Goal: Task Accomplishment & Management: Use online tool/utility

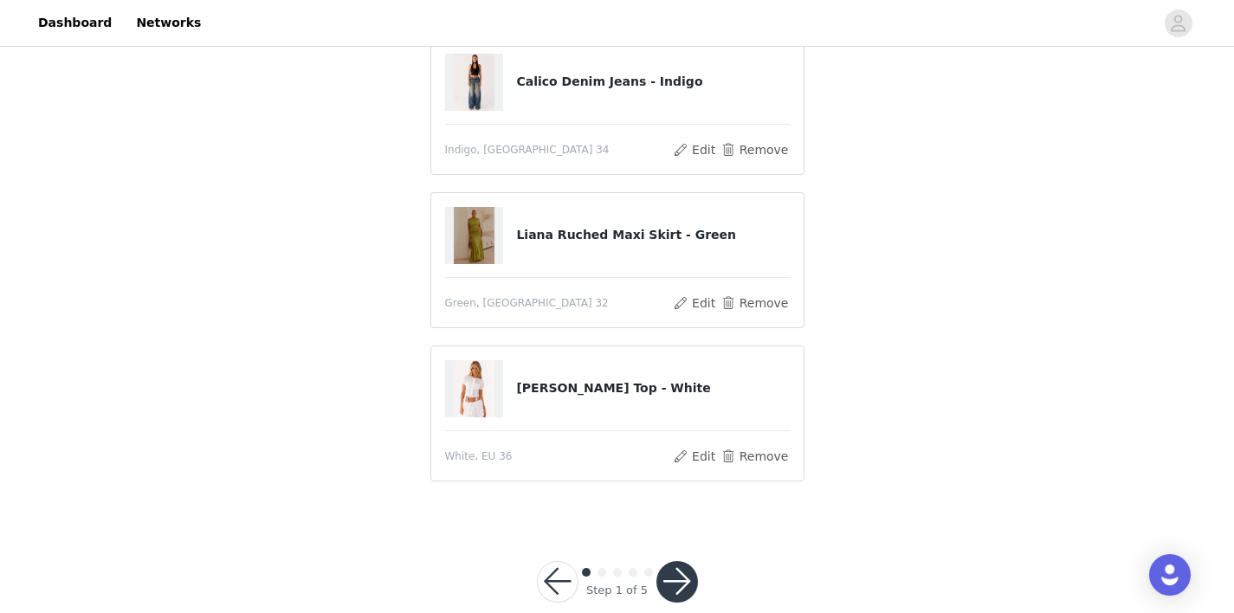
scroll to position [159, 0]
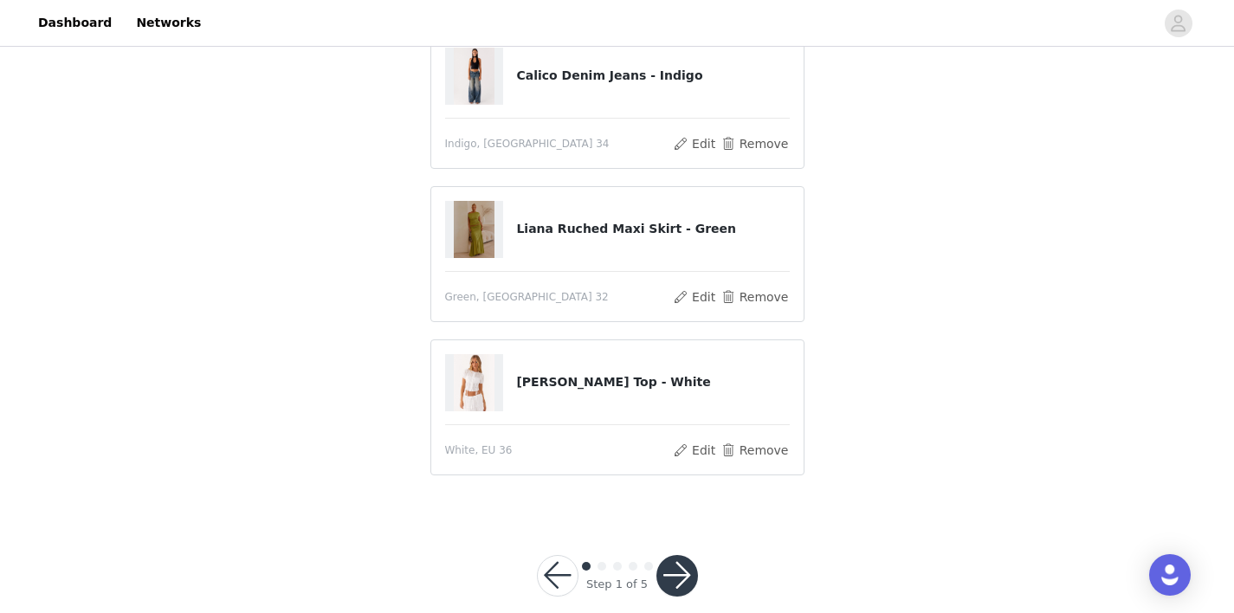
click at [681, 560] on button "button" at bounding box center [677, 576] width 42 height 42
click at [676, 576] on button "button" at bounding box center [677, 576] width 42 height 42
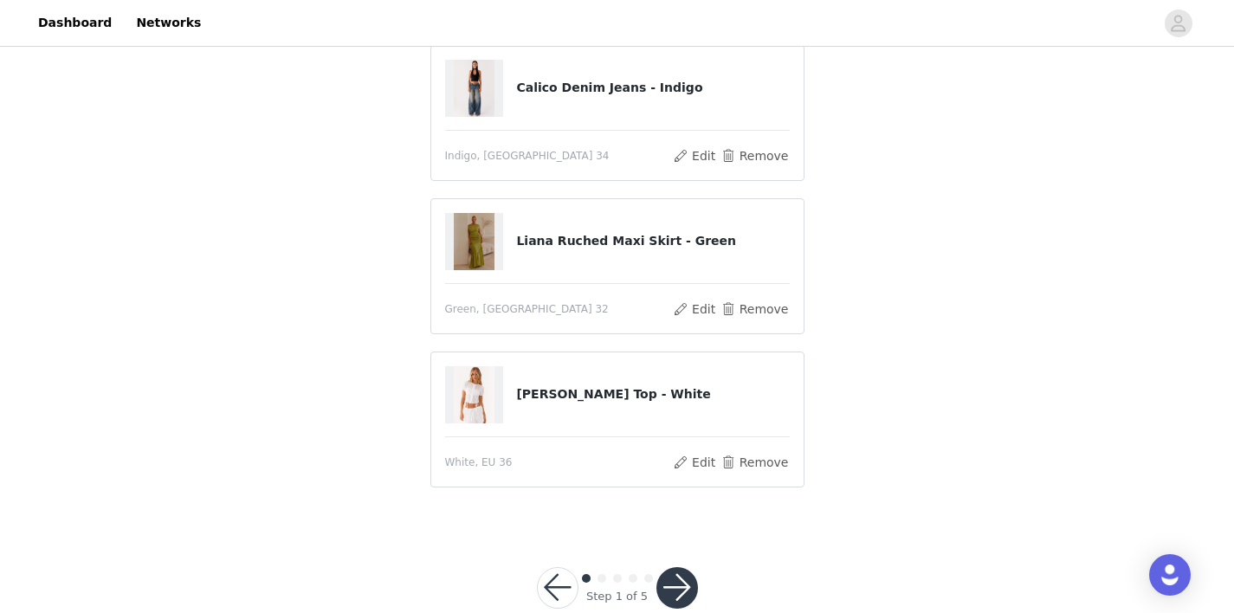
scroll to position [300, 0]
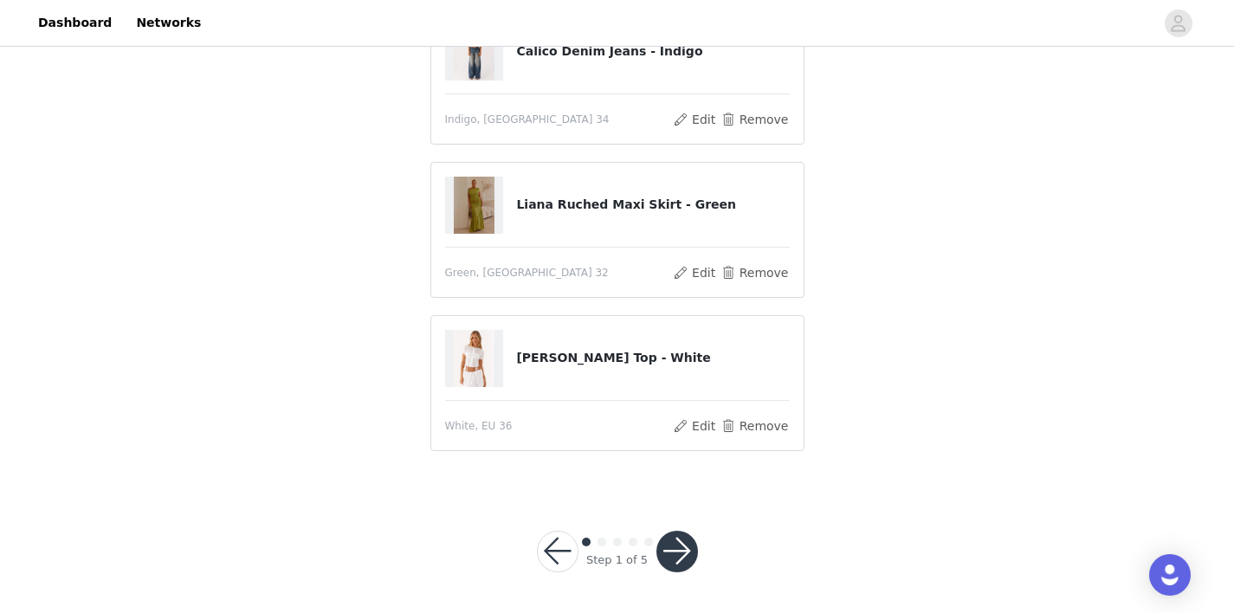
click at [556, 545] on button "button" at bounding box center [558, 552] width 42 height 42
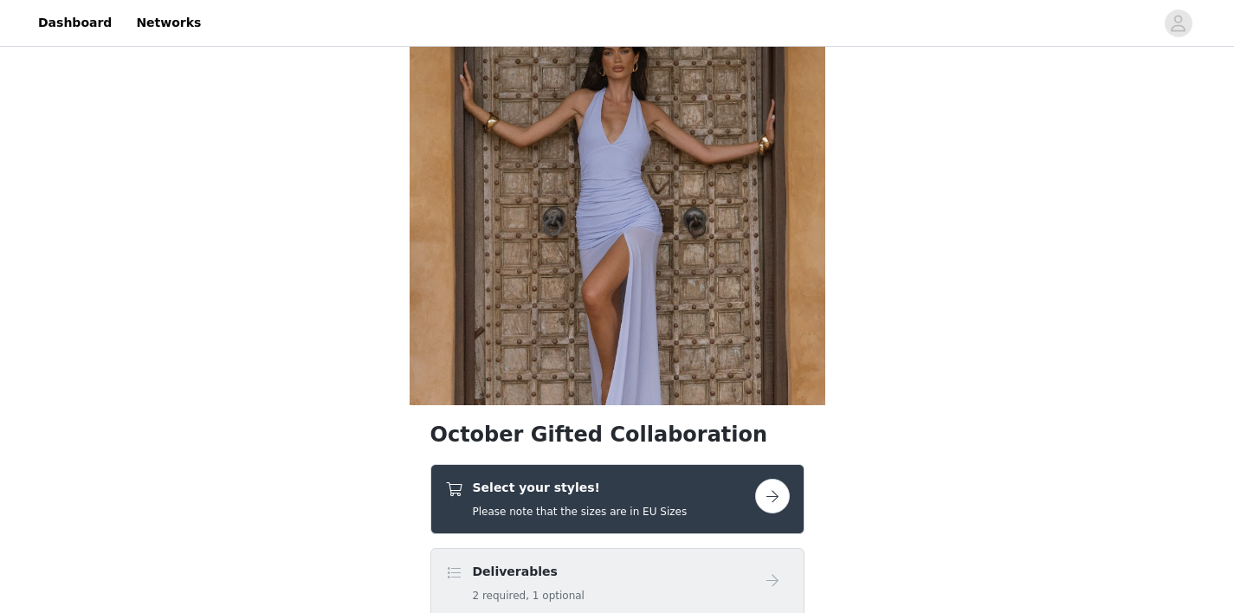
scroll to position [209, 0]
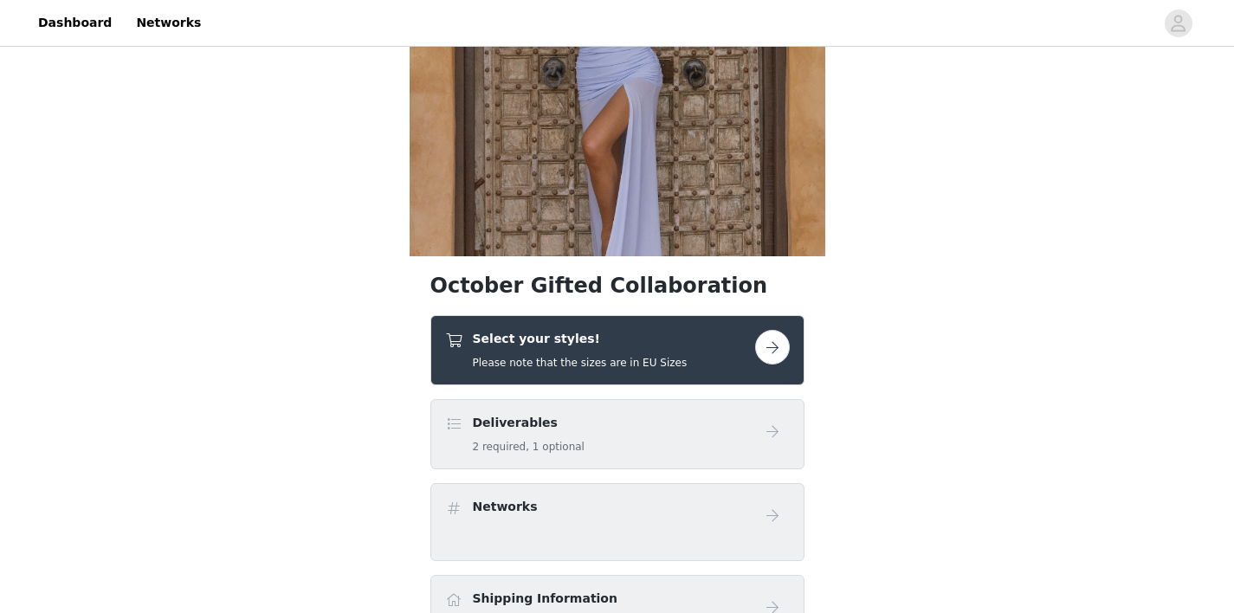
click at [604, 341] on h4 "Select your styles!" at bounding box center [580, 339] width 215 height 18
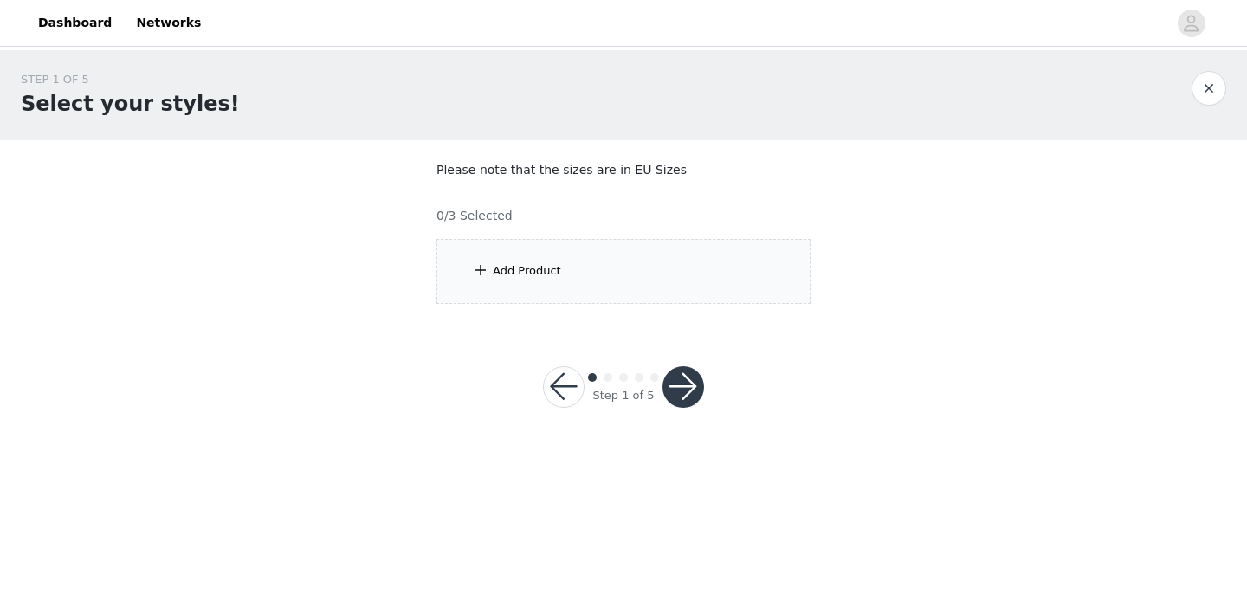
click at [661, 284] on div "Add Product" at bounding box center [623, 271] width 374 height 65
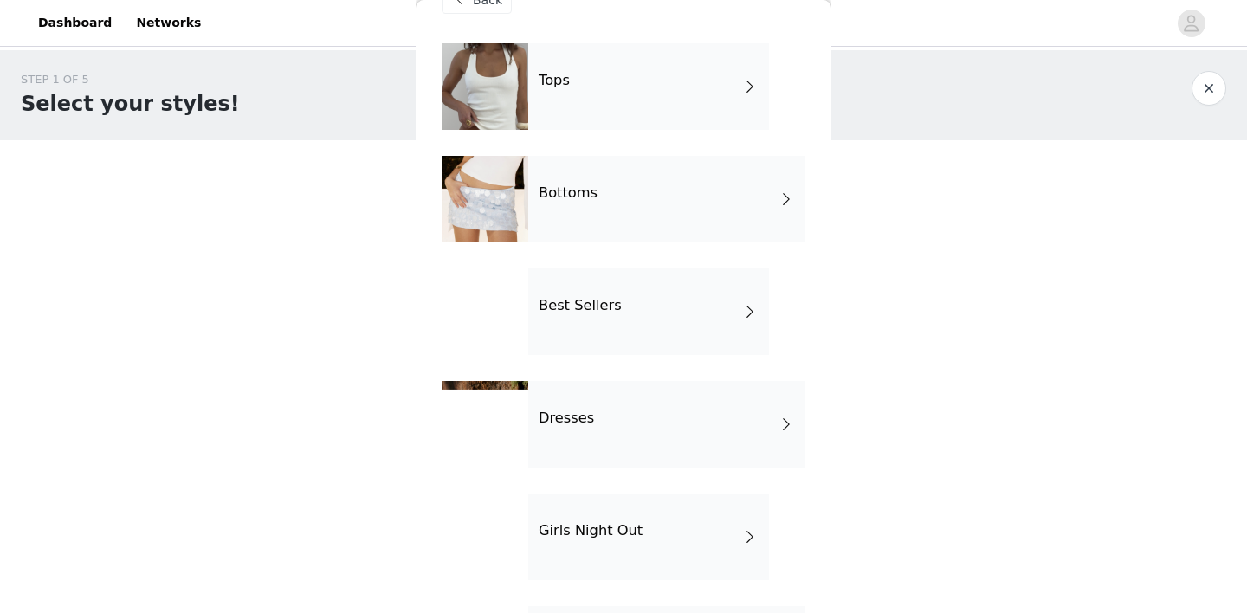
scroll to position [46, 0]
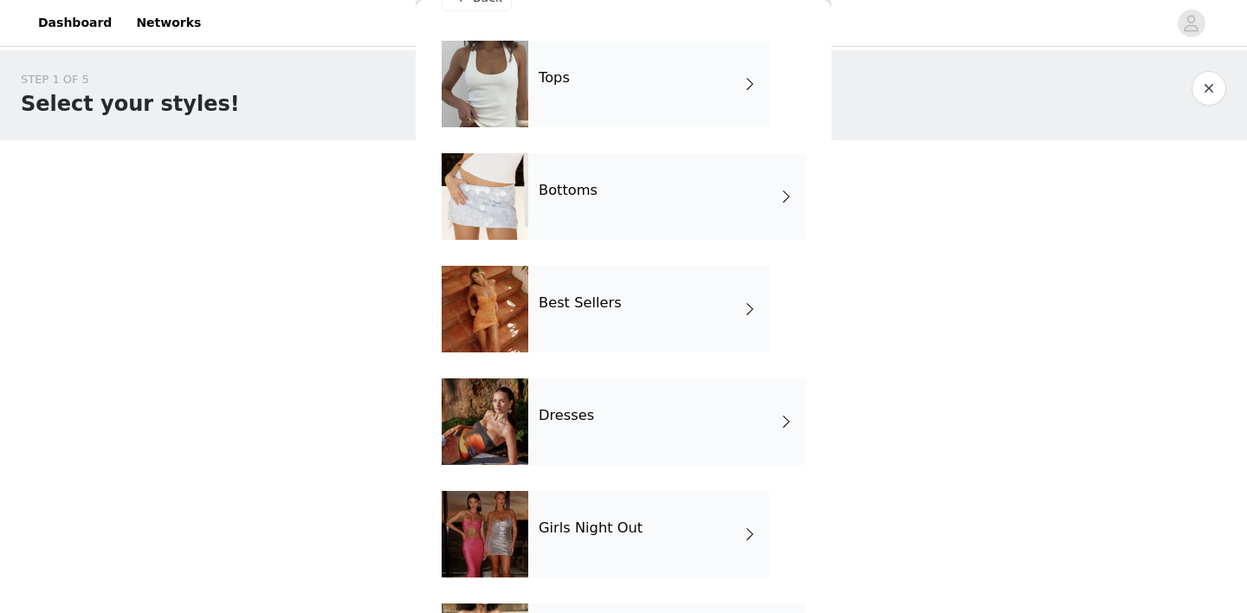
click at [665, 214] on div "Bottoms" at bounding box center [666, 196] width 277 height 87
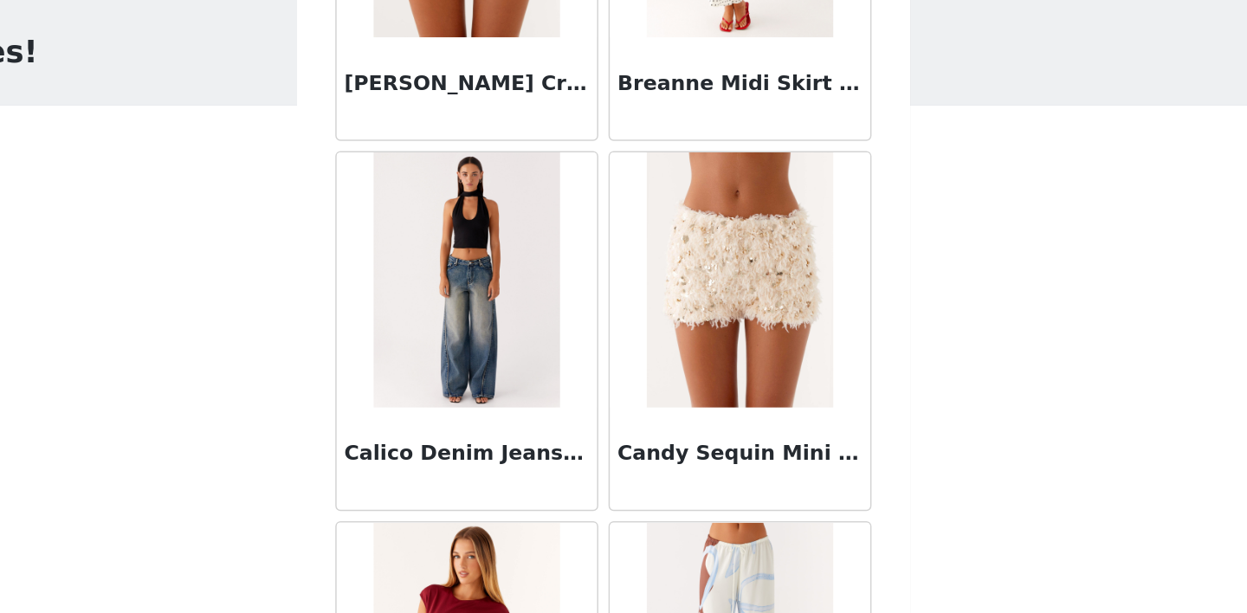
scroll to position [518, 0]
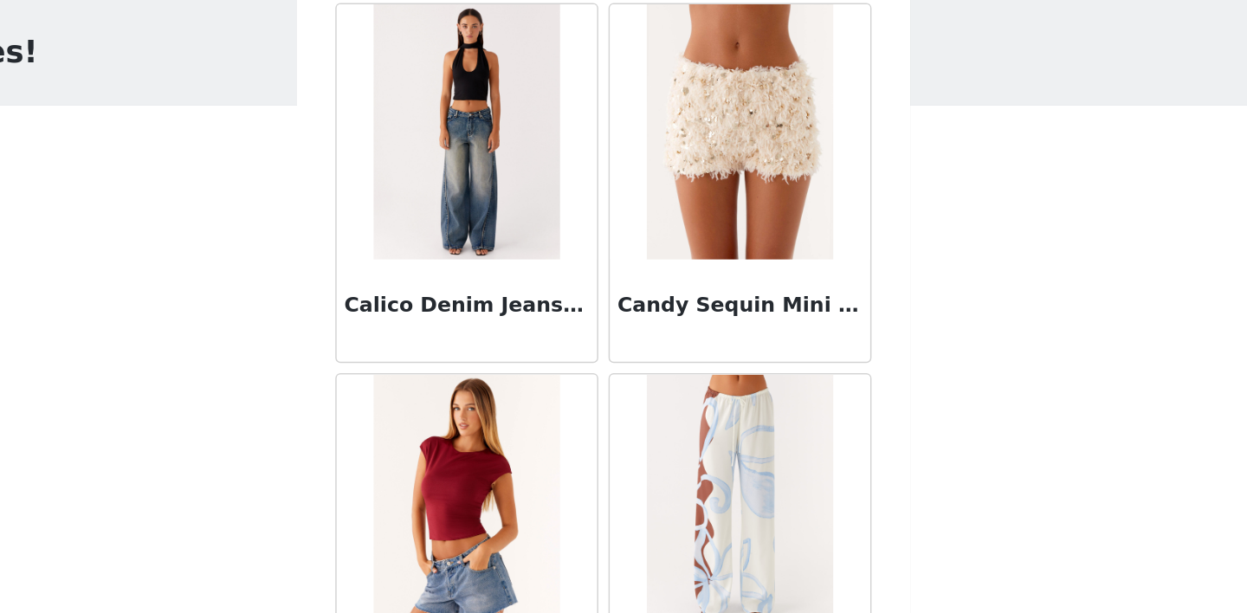
click at [551, 216] on img at bounding box center [531, 158] width 126 height 173
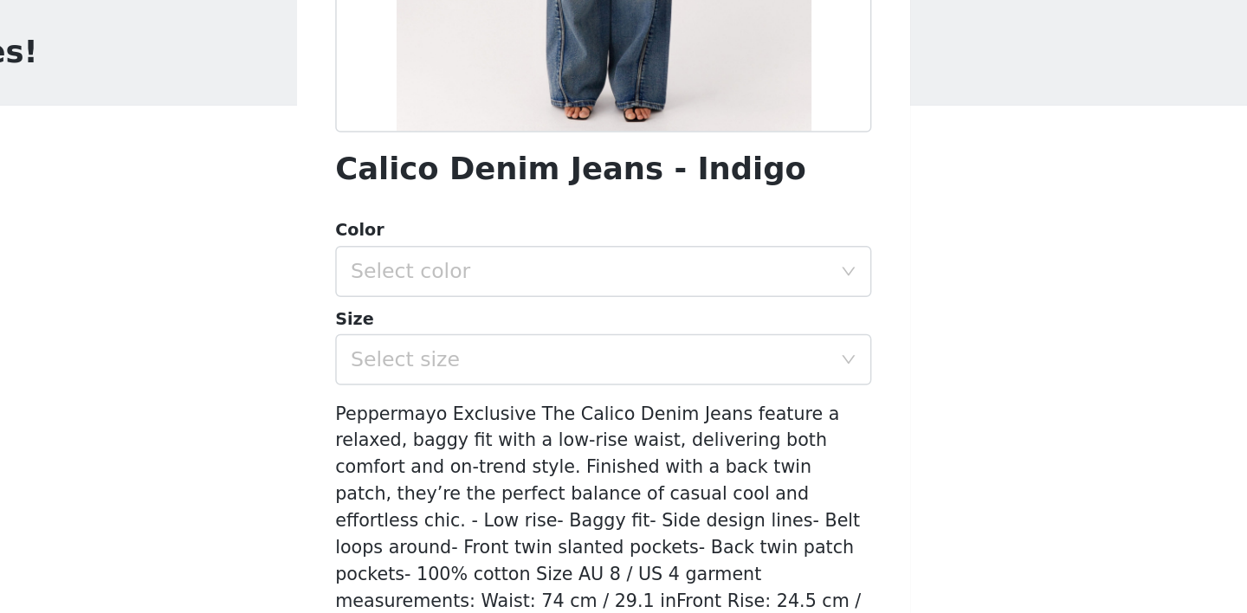
scroll to position [318, 0]
click at [615, 250] on div "Select color" at bounding box center [614, 252] width 324 height 17
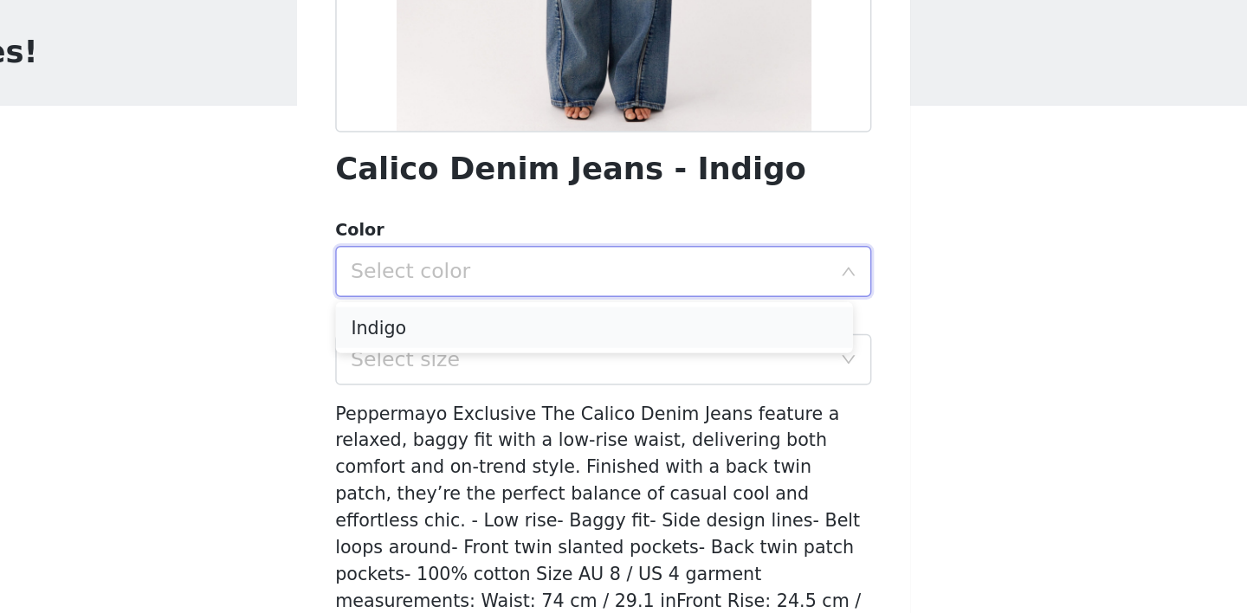
click at [577, 289] on li "Indigo" at bounding box center [617, 291] width 351 height 28
click at [561, 309] on div "Select size" at bounding box center [614, 312] width 324 height 17
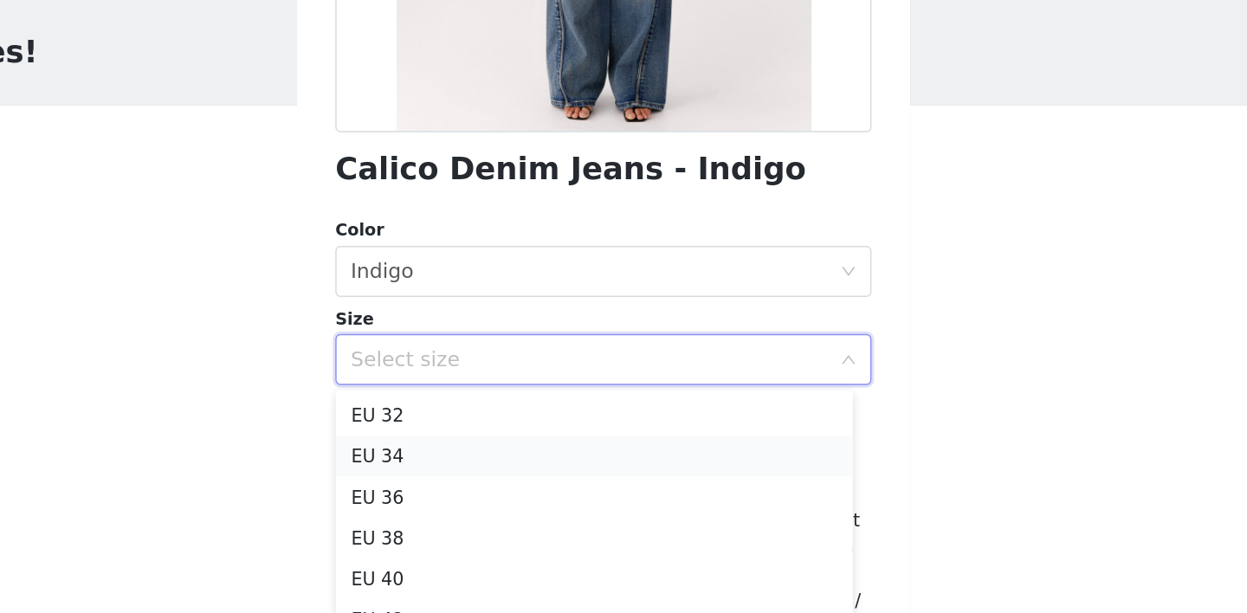
click at [542, 368] on li "EU 34" at bounding box center [617, 379] width 351 height 28
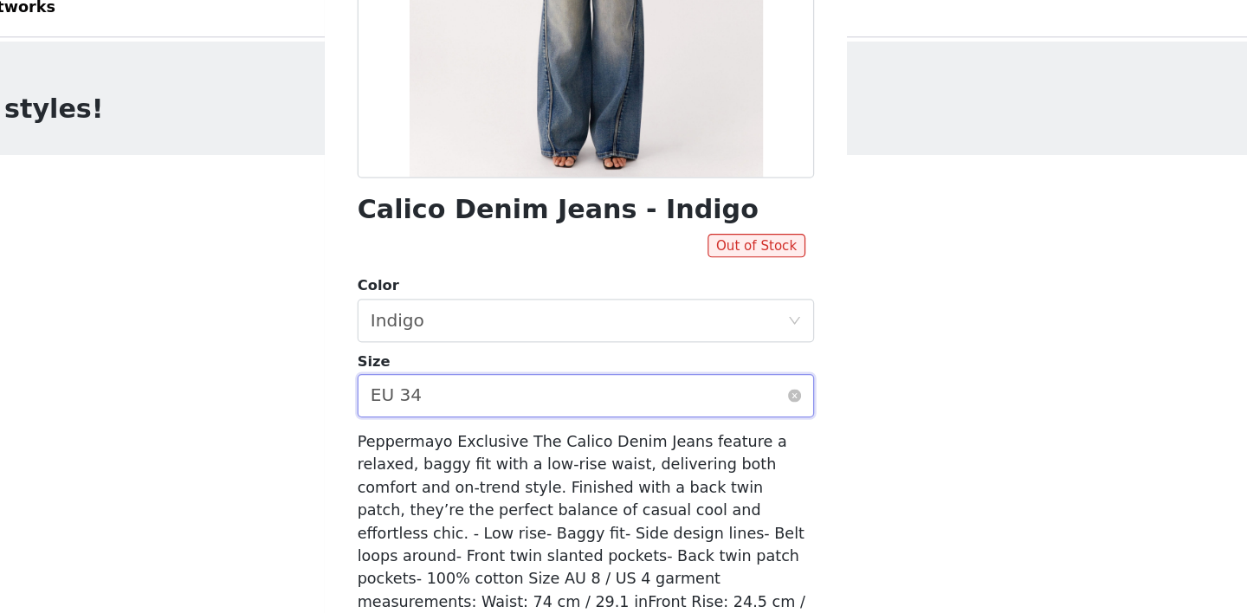
click at [550, 345] on div "Select size EU 34" at bounding box center [618, 331] width 332 height 33
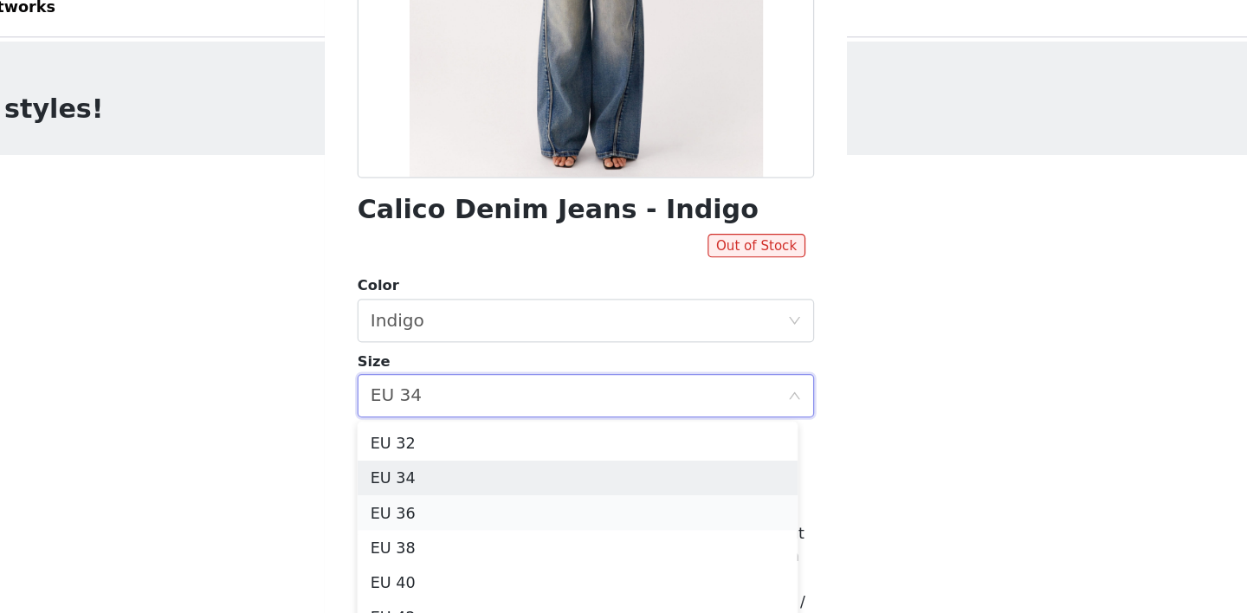
click at [498, 426] on li "EU 36" at bounding box center [617, 425] width 351 height 28
